Goal: Transaction & Acquisition: Purchase product/service

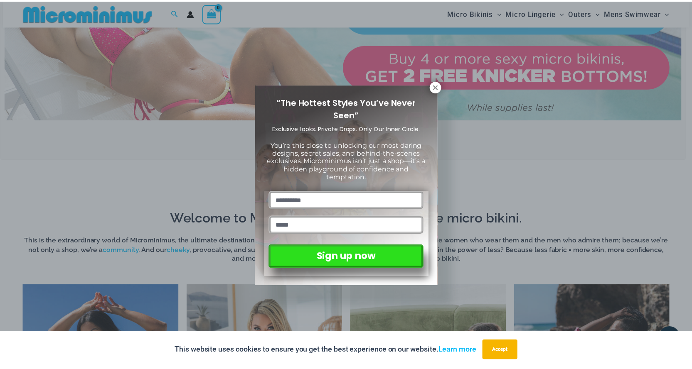
scroll to position [449, 0]
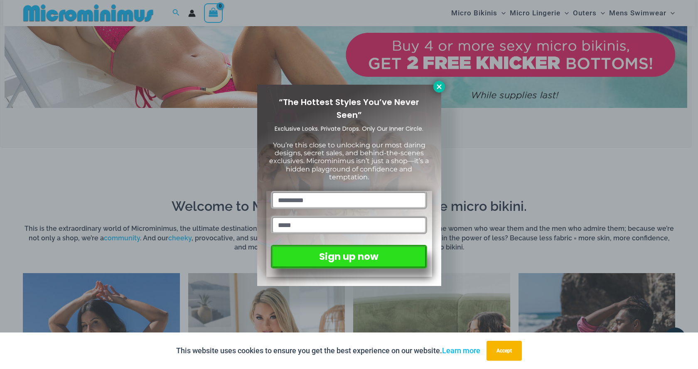
click at [440, 90] on icon at bounding box center [438, 86] width 7 height 7
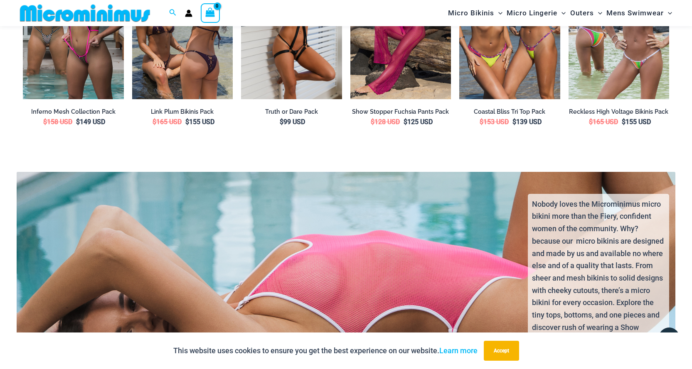
scroll to position [1779, 0]
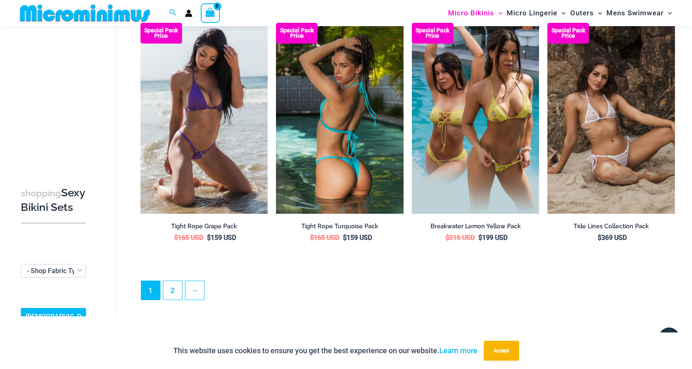
scroll to position [1903, 0]
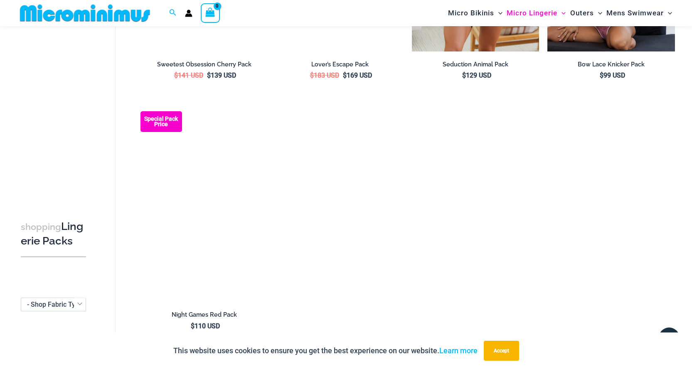
scroll to position [991, 0]
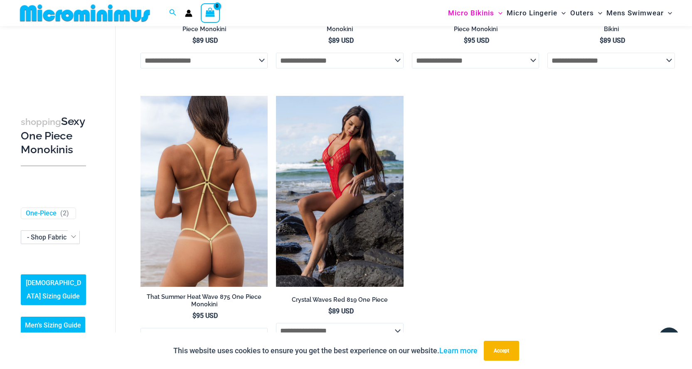
scroll to position [1447, 0]
